Goal: Information Seeking & Learning: Learn about a topic

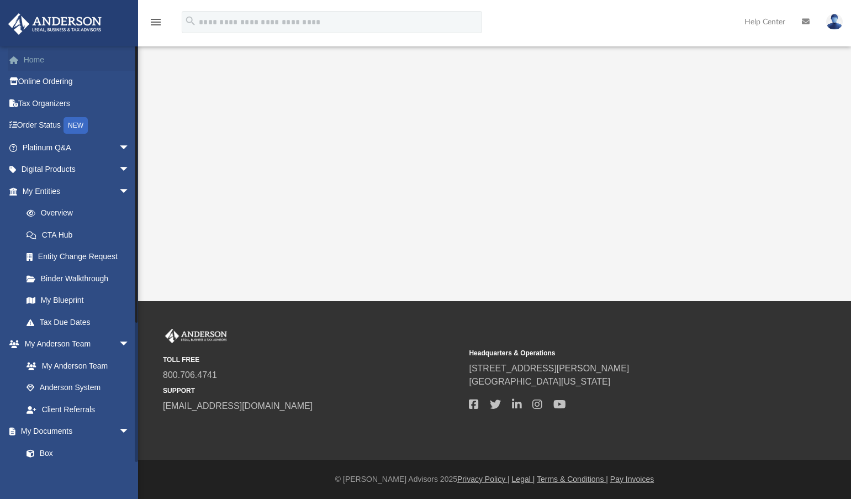
click at [45, 65] on link "Home" at bounding box center [77, 60] width 139 height 22
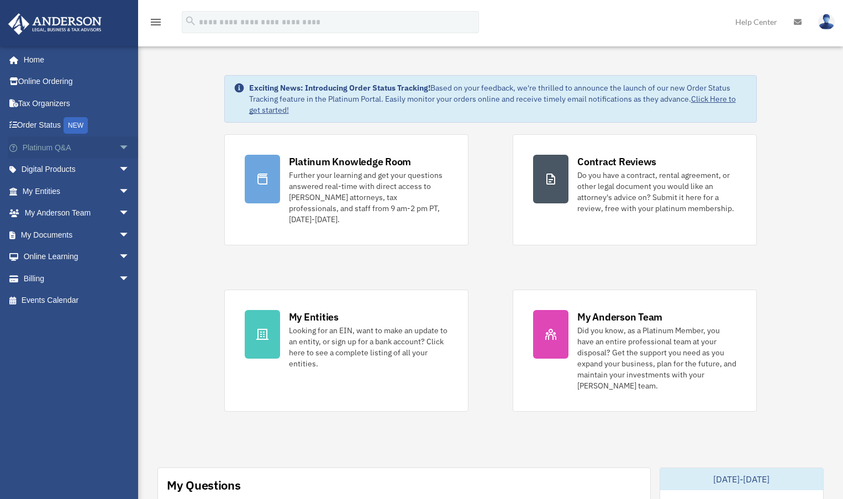
click at [119, 147] on span "arrow_drop_down" at bounding box center [130, 147] width 22 height 23
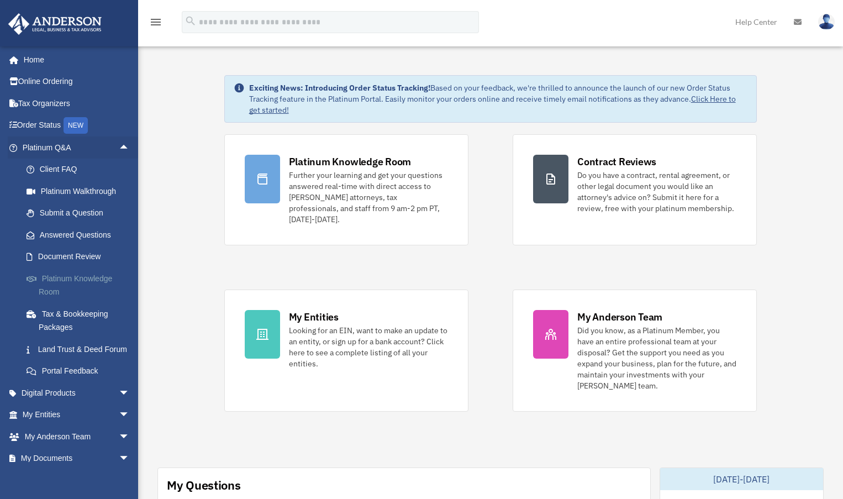
click at [55, 283] on link "Platinum Knowledge Room" at bounding box center [80, 284] width 131 height 35
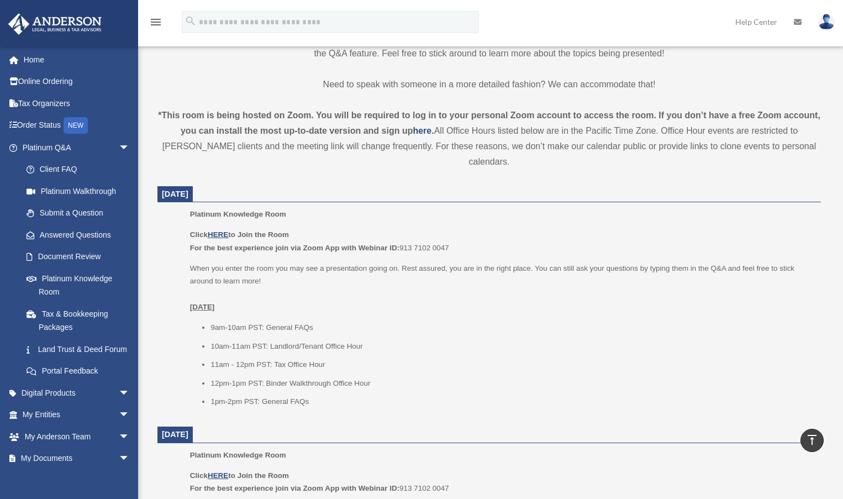
scroll to position [331, 0]
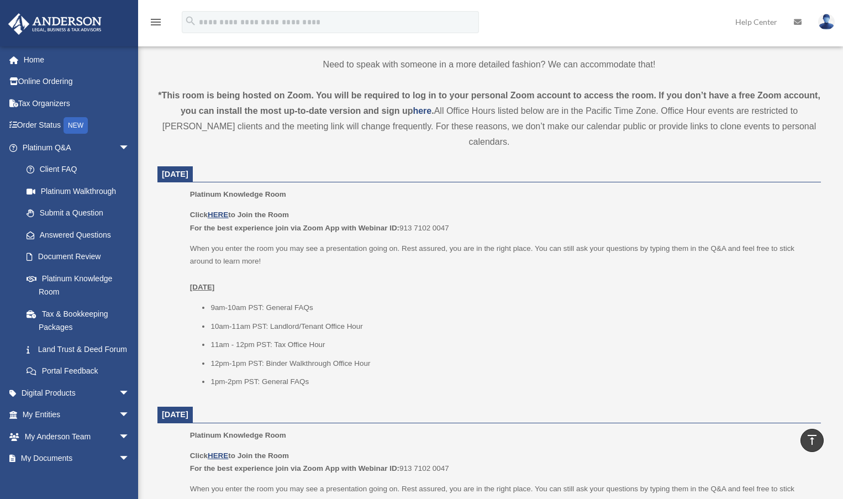
drag, startPoint x: 230, startPoint y: 156, endPoint x: 158, endPoint y: 157, distance: 72.4
click at [158, 166] on dt "August 26, 2025" at bounding box center [488, 174] width 663 height 17
click at [162, 170] on span "August 26, 2025" at bounding box center [175, 174] width 27 height 9
drag, startPoint x: 162, startPoint y: 159, endPoint x: 242, endPoint y: 157, distance: 80.1
click at [242, 166] on dt "August 26, 2025" at bounding box center [488, 174] width 663 height 17
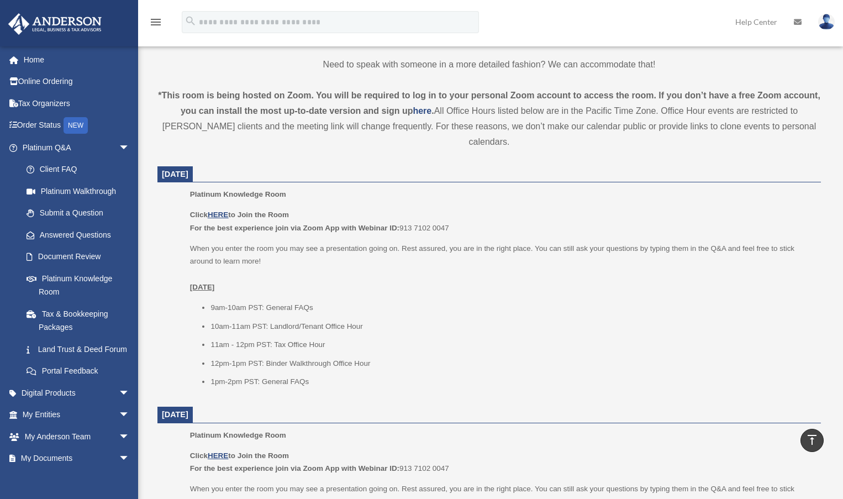
click at [242, 166] on dt "August 26, 2025" at bounding box center [488, 174] width 663 height 17
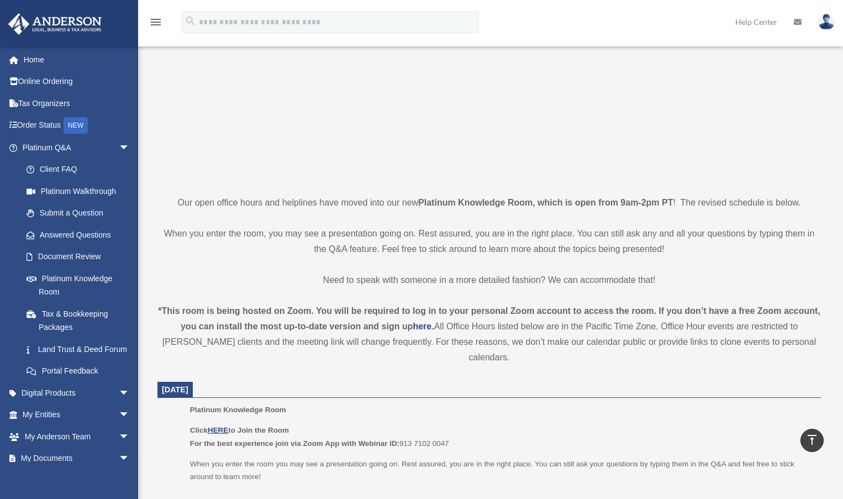
scroll to position [0, 0]
